Goal: Navigation & Orientation: Go to known website

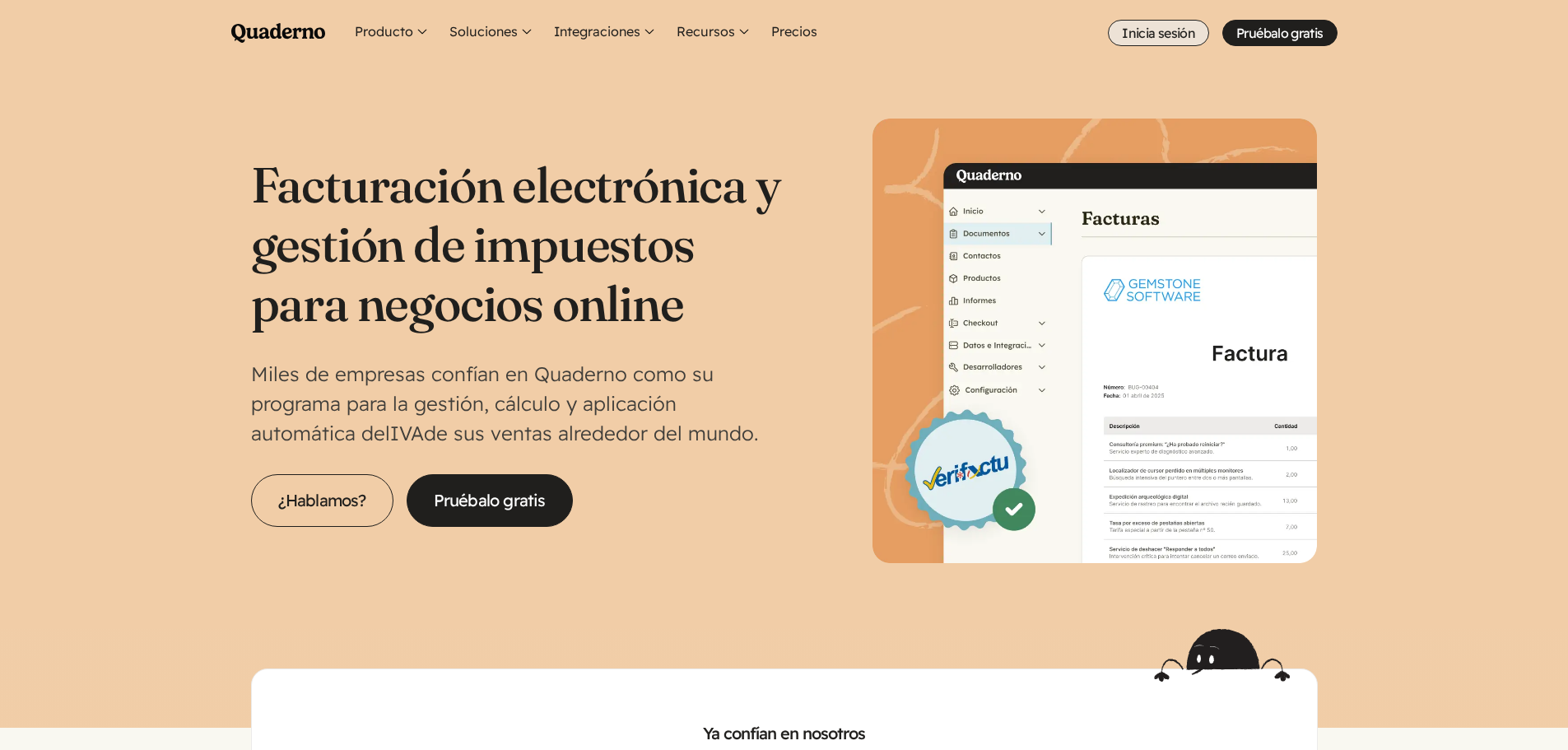
click at [1183, 26] on link "Inicia sesión" at bounding box center [1159, 33] width 101 height 27
click at [1158, 32] on link "Inicia sesión" at bounding box center [1159, 33] width 101 height 27
click at [1157, 32] on link "Inicia sesión" at bounding box center [1159, 33] width 101 height 27
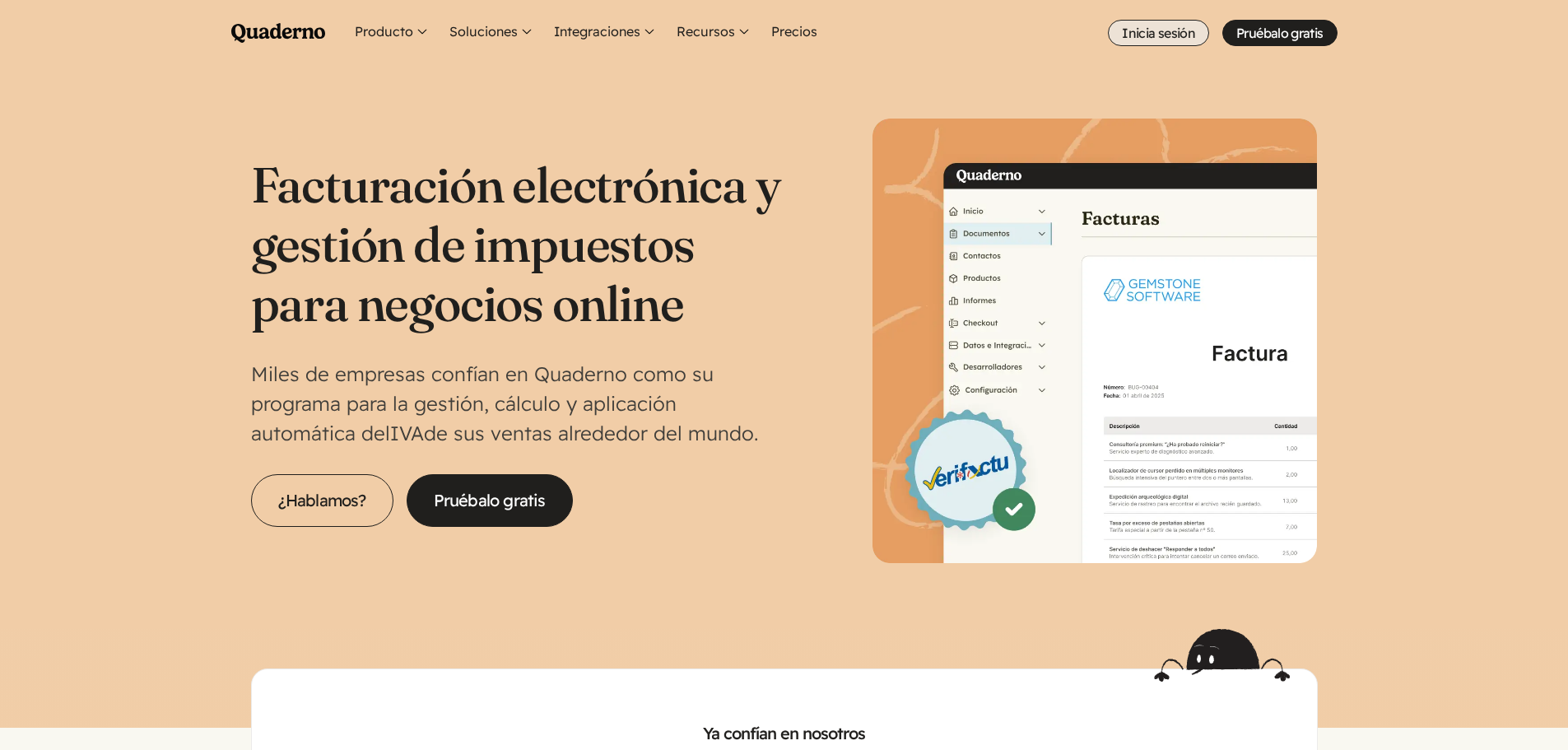
click at [1157, 32] on link "Inicia sesión" at bounding box center [1159, 33] width 101 height 27
click at [1161, 30] on link "Inicia sesión" at bounding box center [1159, 33] width 101 height 27
